Goal: Information Seeking & Learning: Learn about a topic

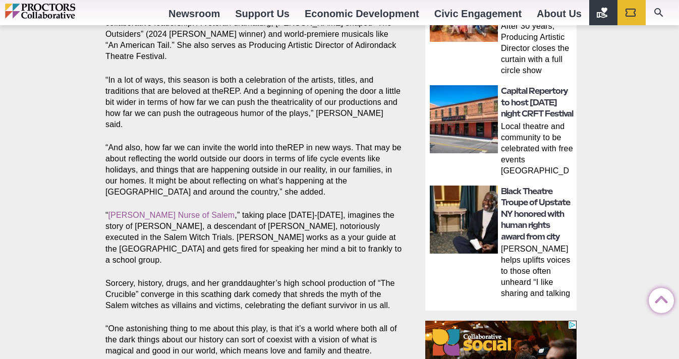
scroll to position [545, 0]
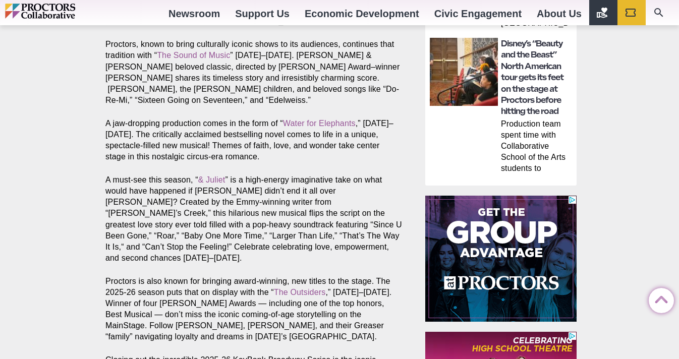
scroll to position [739, 0]
